Goal: Task Accomplishment & Management: Complete application form

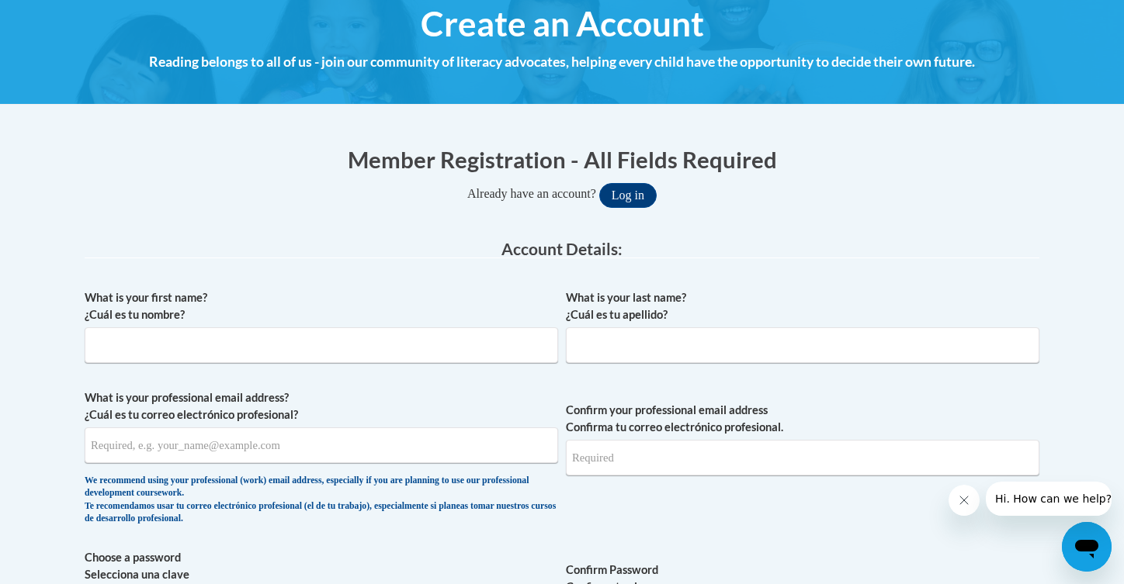
scroll to position [199, 0]
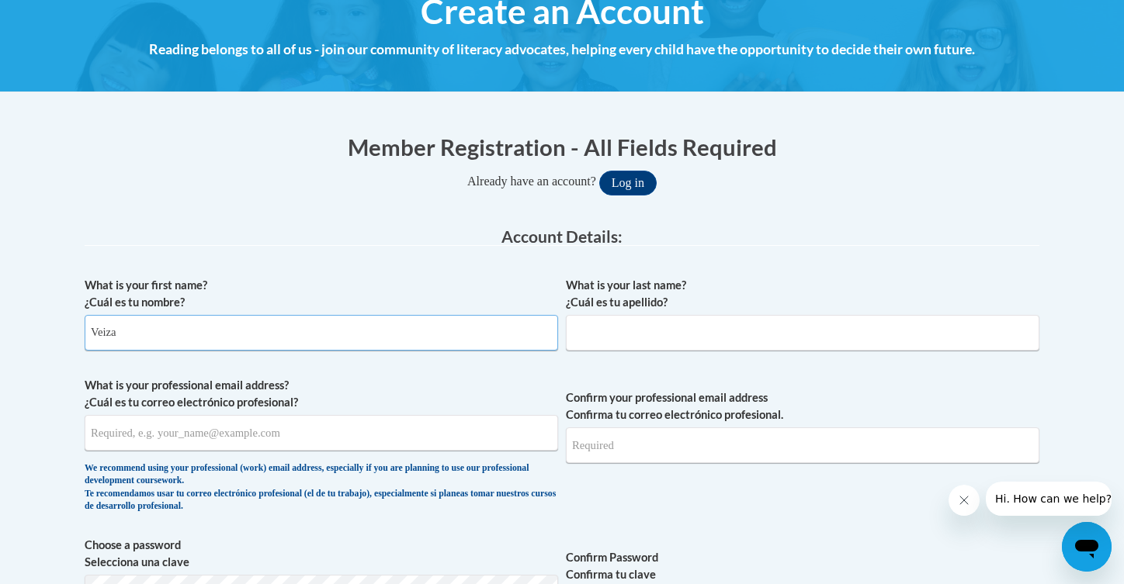
type input "Veiza"
type input "[PERSON_NAME]"
type input "[EMAIL_ADDRESS][DOMAIN_NAME]"
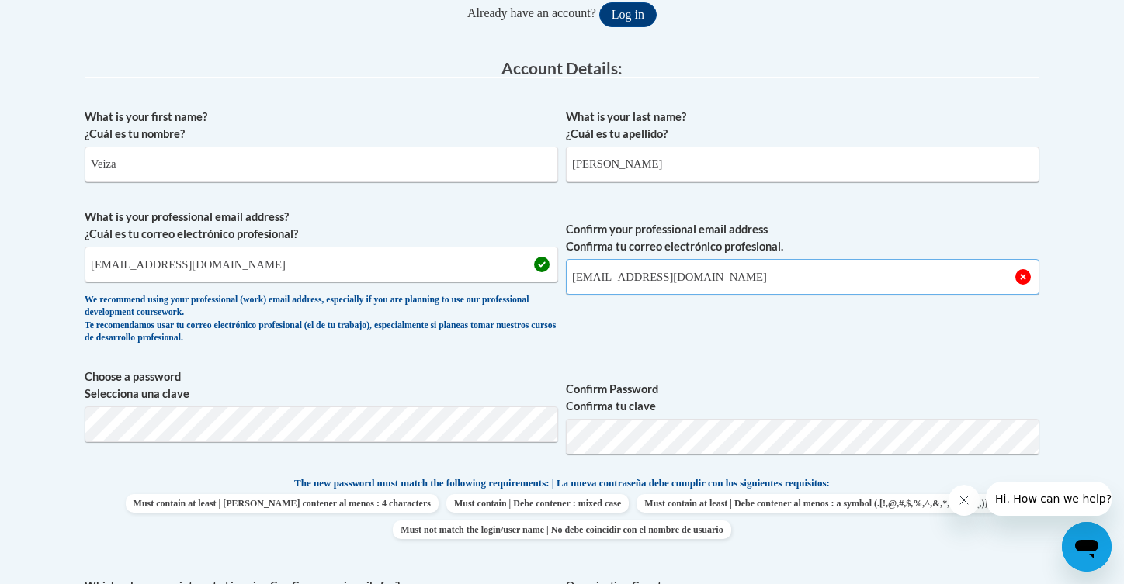
scroll to position [480, 0]
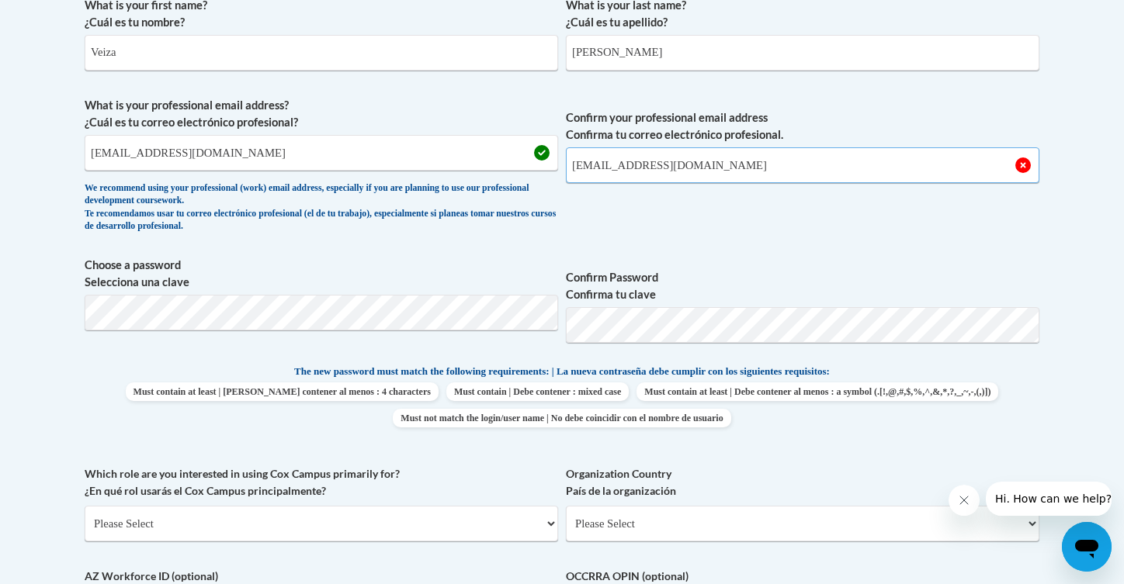
type input "[EMAIL_ADDRESS][DOMAIN_NAME]"
click at [750, 251] on div "What is your first name? ¿Cuál es tu nombre? Veiza What is your last name? ¿Cuá…" at bounding box center [562, 343] width 954 height 708
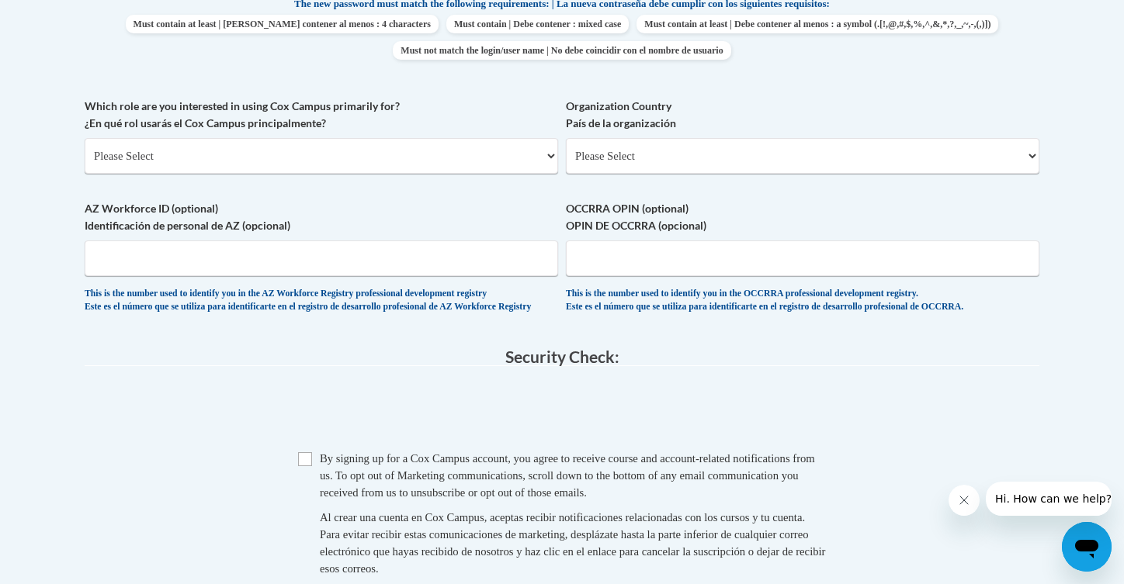
scroll to position [859, 0]
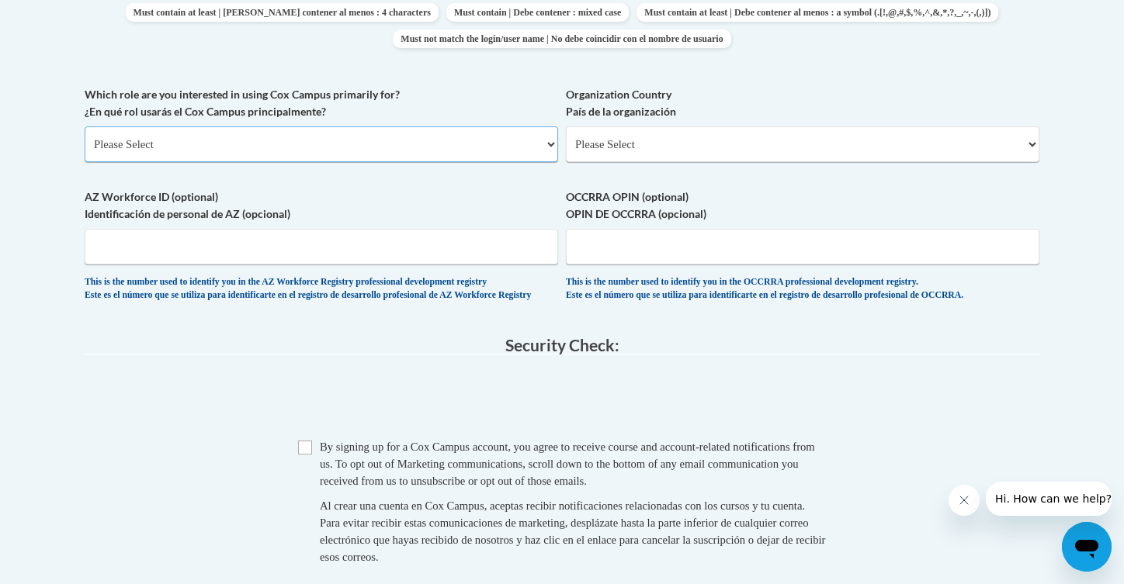
select select "5a18ea06-2b54-4451-96f2-d152daf9eac5"
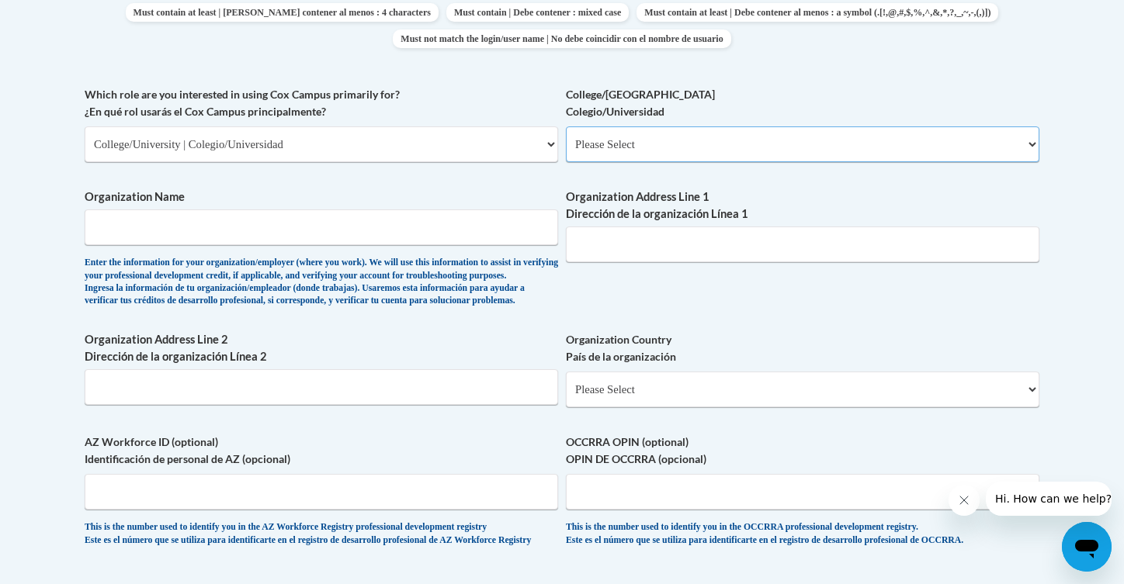
select select "99b32b07-cffc-426c-8bf6-0cd77760d84b"
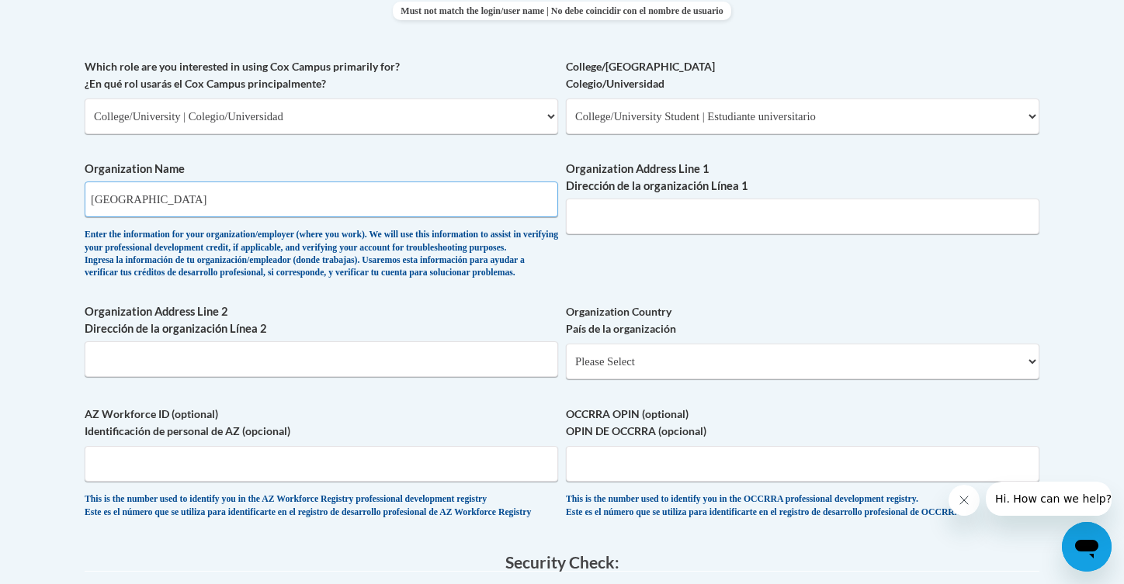
type input "[GEOGRAPHIC_DATA]"
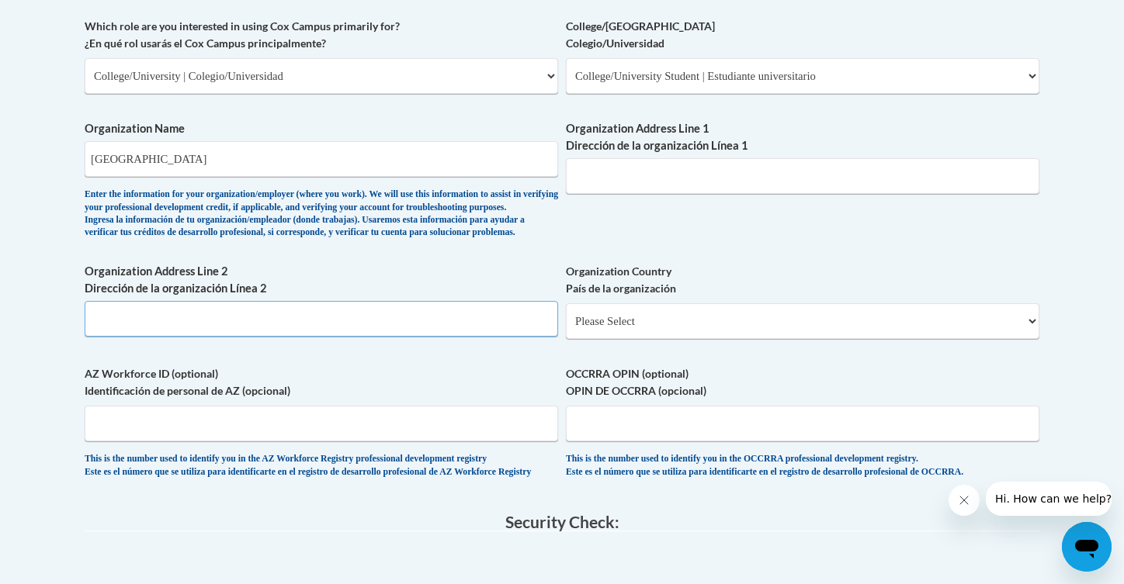
scroll to position [970, 0]
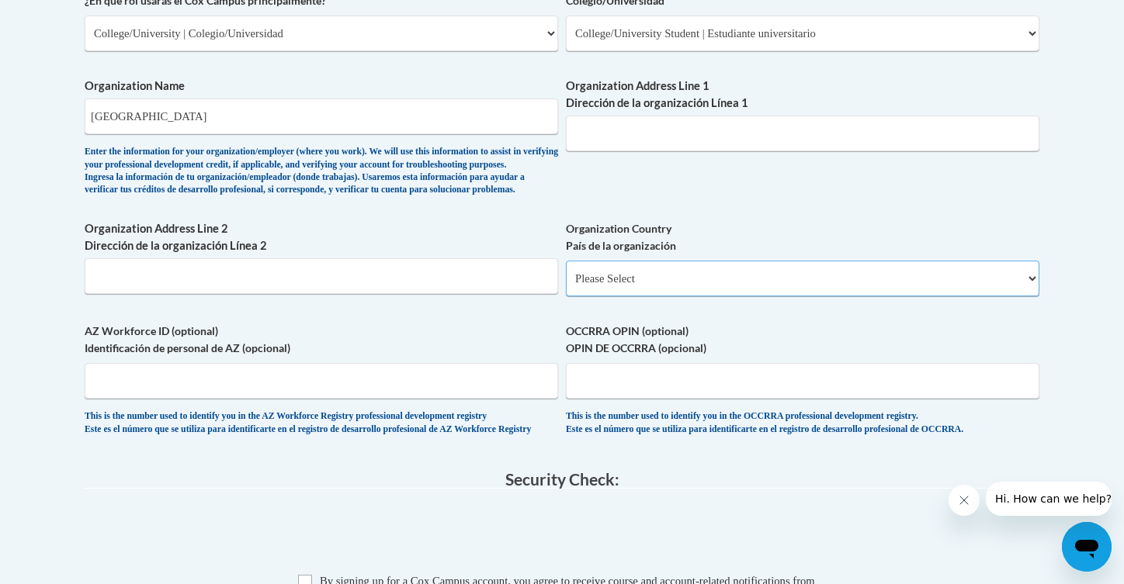
select select "ad49bcad-a171-4b2e-b99c-48b446064914"
select select
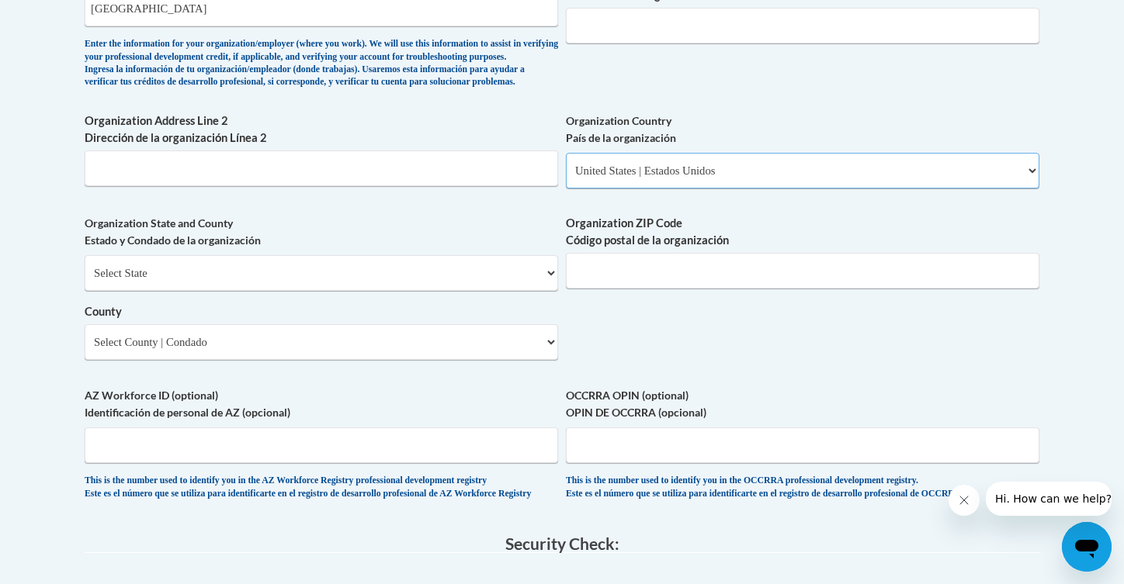
scroll to position [1089, 0]
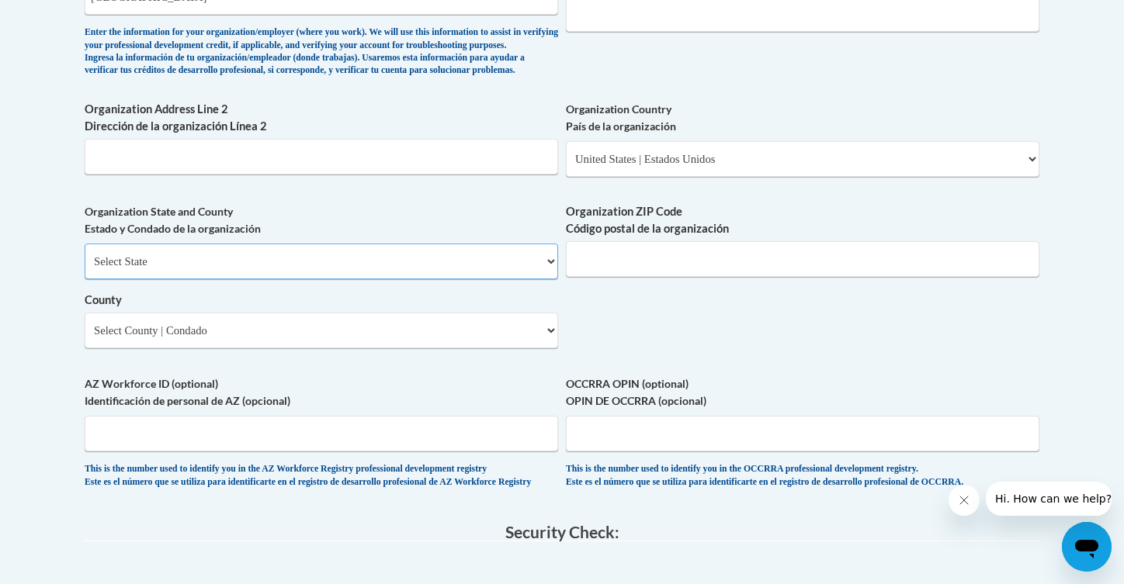
select select "[US_STATE]"
click at [639, 271] on input "Organization ZIP Code Código postal de la organización" at bounding box center [802, 259] width 473 height 36
type input "31698"
click at [390, 166] on input "Organization Address Line 2 Dirección de la organización Línea 2" at bounding box center [321, 157] width 473 height 36
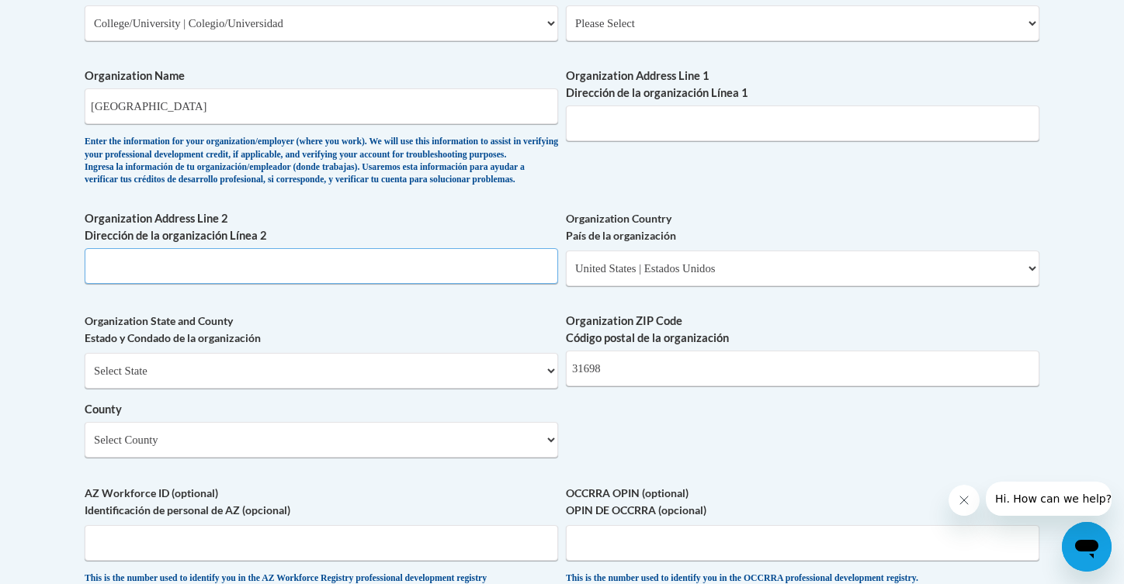
scroll to position [932, 0]
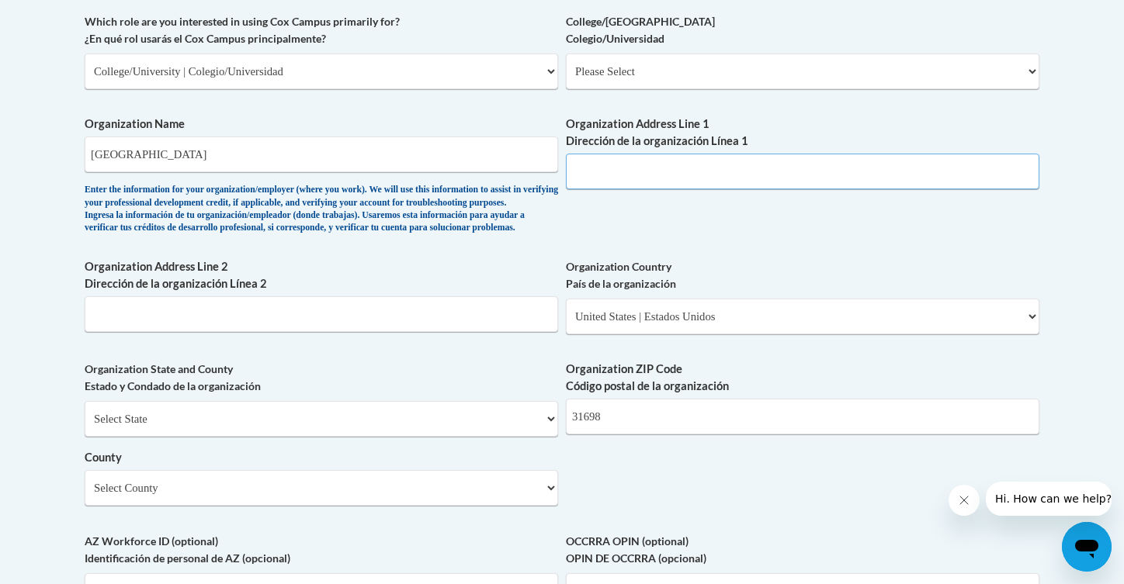
click at [634, 160] on input "Organization Address Line 1 Dirección de la organización Línea 1" at bounding box center [802, 172] width 473 height 36
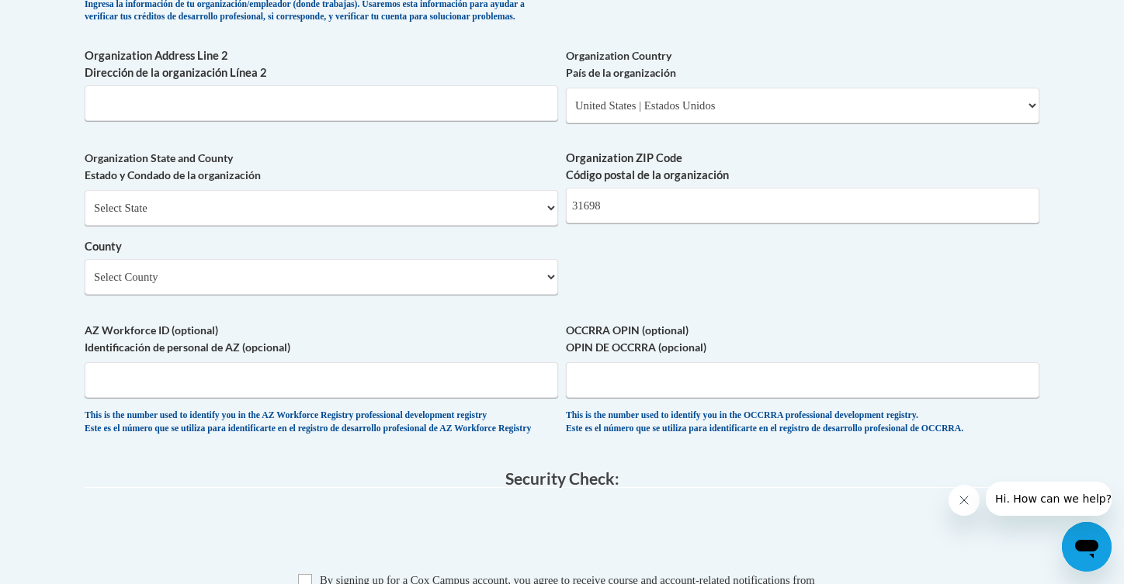
scroll to position [1145, 0]
type input "[STREET_ADDRESS][PERSON_NAME]"
select select "Lowndes"
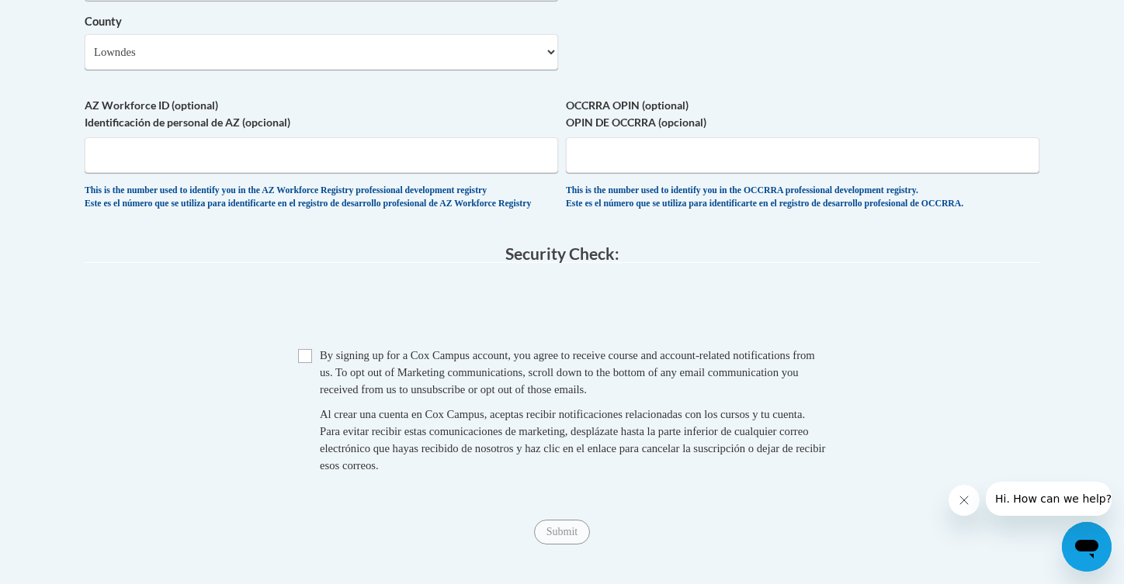
scroll to position [1376, 0]
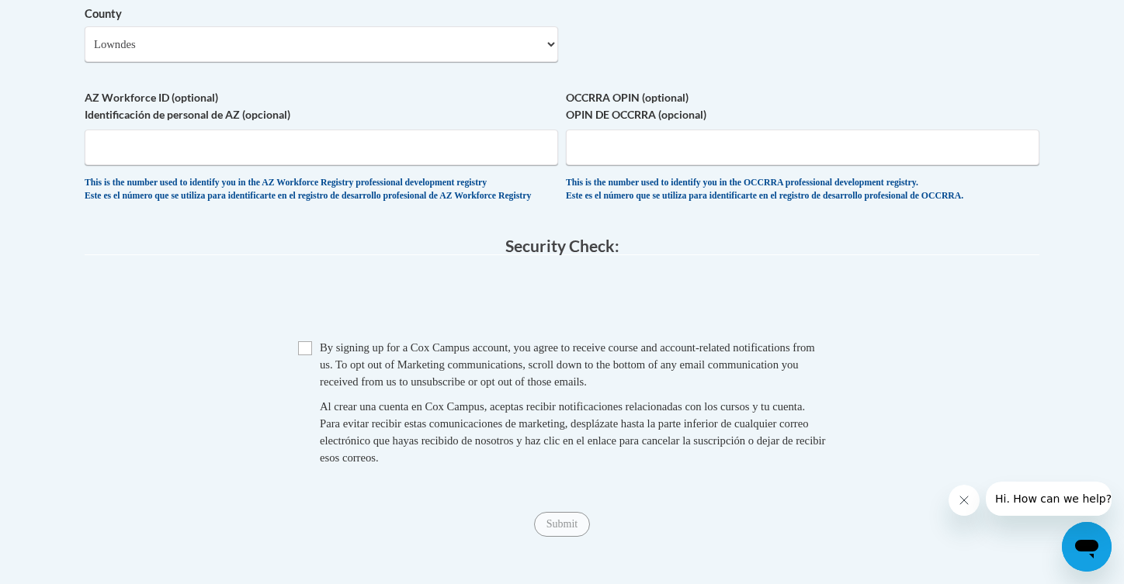
click at [303, 346] on input "Checkbox" at bounding box center [305, 348] width 14 height 14
checkbox input "true"
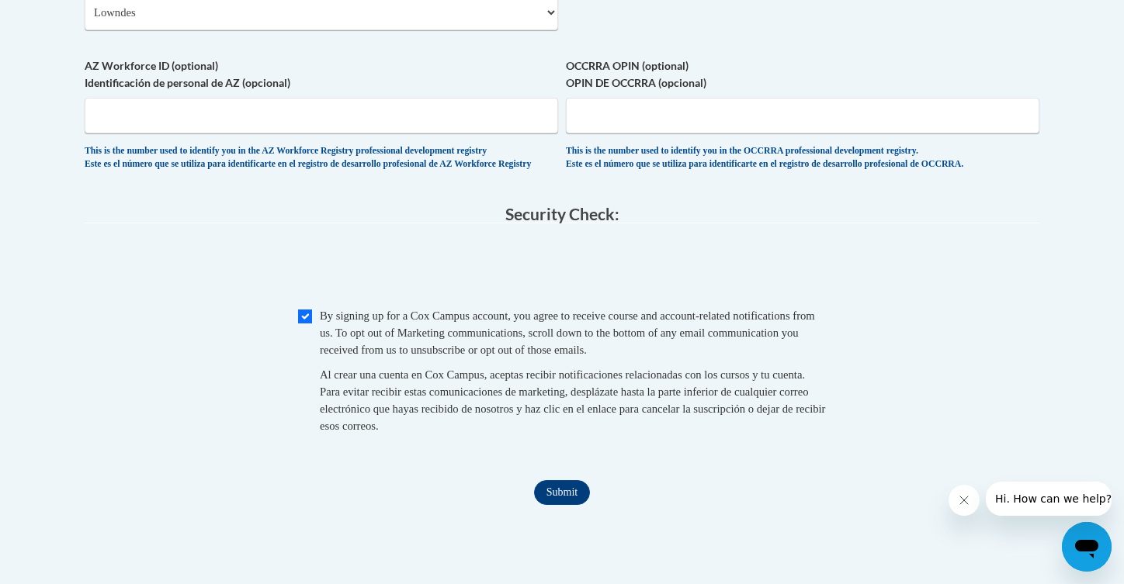
scroll to position [1436, 0]
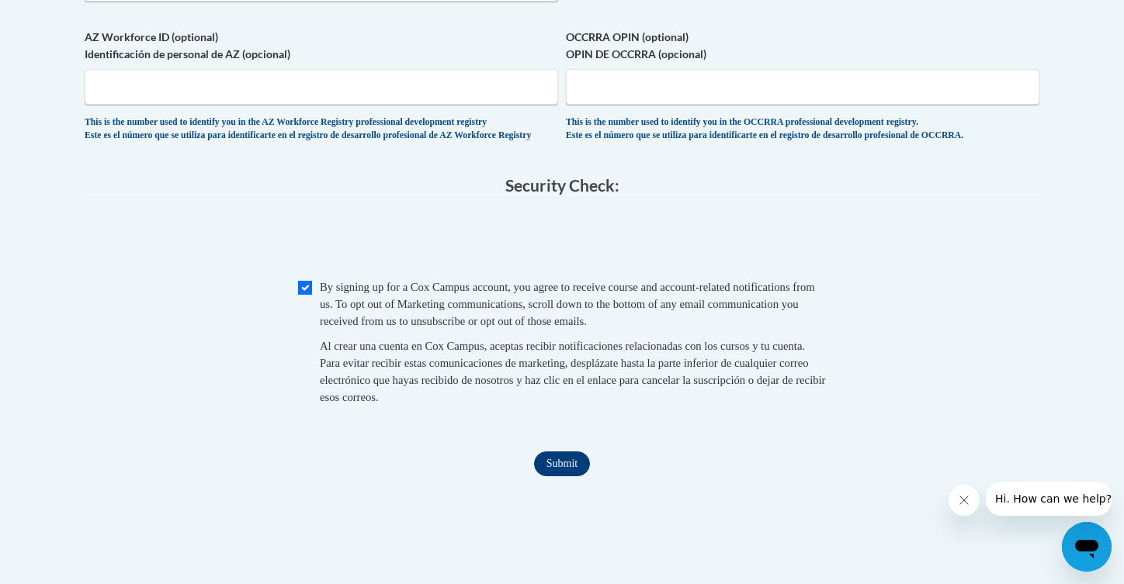
click at [562, 466] on input "Submit" at bounding box center [562, 464] width 56 height 25
